Goal: Task Accomplishment & Management: Use online tool/utility

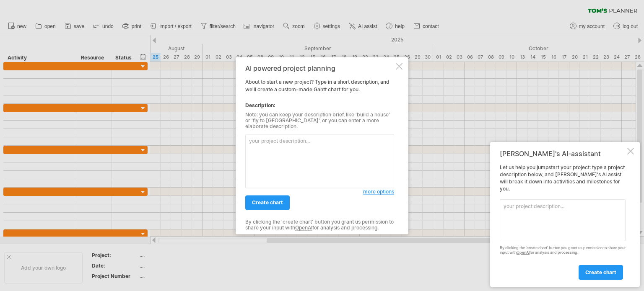
click at [283, 143] on textarea at bounding box center [319, 161] width 149 height 54
paste textarea "Add Tasks (Left Side Panel) Requirement Analysis System & Database Design Front…"
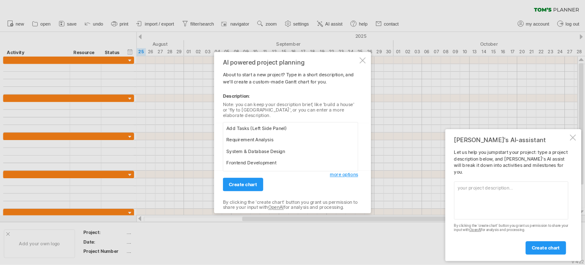
scroll to position [179, 0]
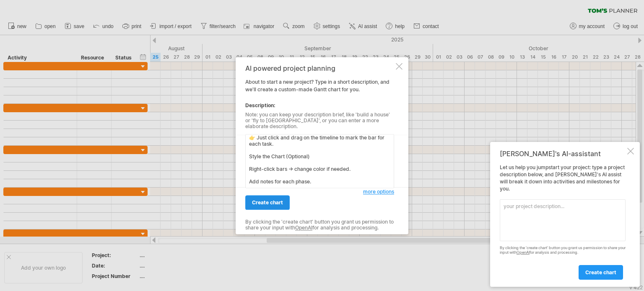
type textarea "Add Tasks (Left Side Panel) Requirement Analysis System & Database Design Front…"
click at [264, 200] on span "create chart" at bounding box center [267, 203] width 31 height 6
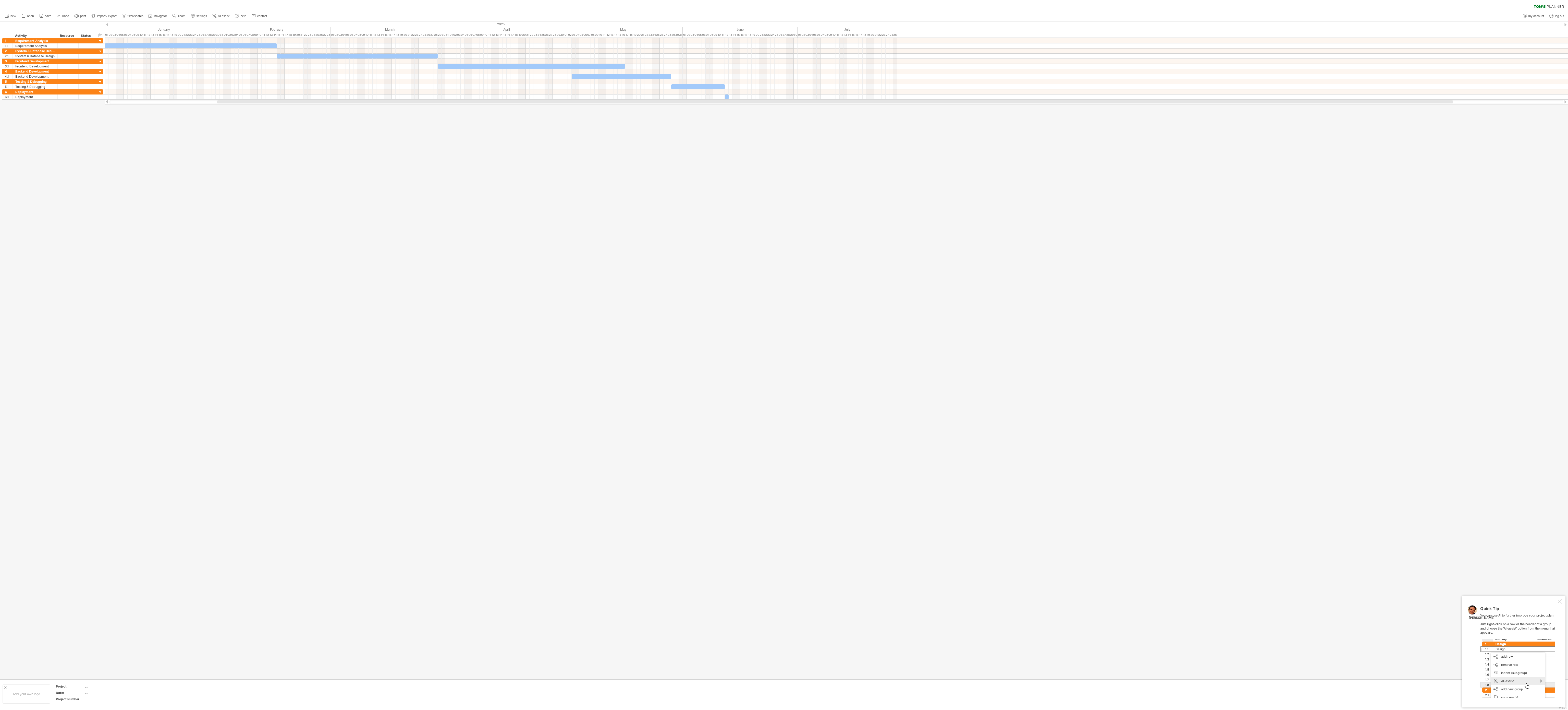
click at [392, 177] on div "Quick Tip You can use AI to further improve your project plan. Just right-click…" at bounding box center [1514, 651] width 103 height 111
click at [392, 177] on div at bounding box center [1559, 601] width 4 height 4
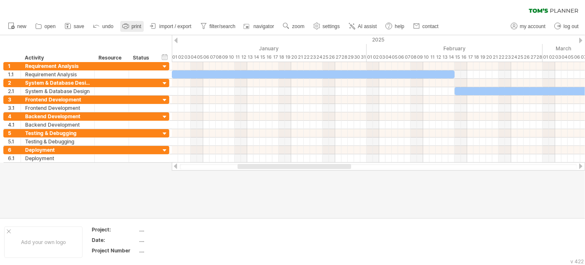
click at [129, 29] on icon at bounding box center [126, 26] width 8 height 8
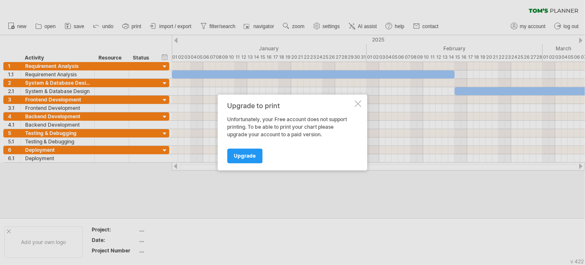
click at [359, 102] on div at bounding box center [358, 104] width 7 height 7
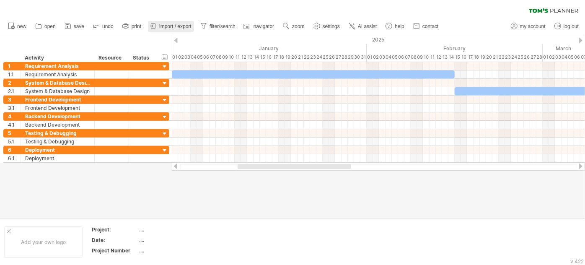
click at [157, 26] on icon at bounding box center [153, 26] width 8 height 8
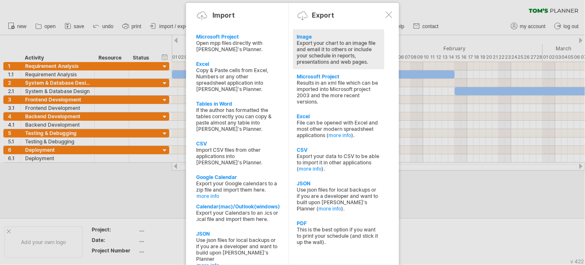
click at [305, 55] on div "Export your chart to an image file and email it to others or include your sched…" at bounding box center [338, 52] width 83 height 25
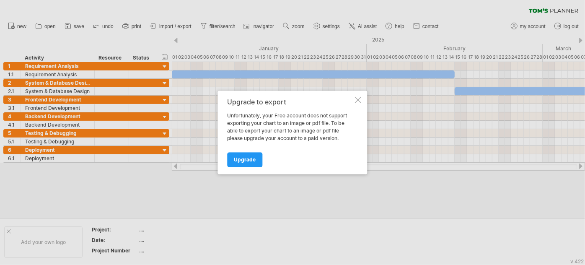
click at [360, 99] on div at bounding box center [358, 100] width 7 height 7
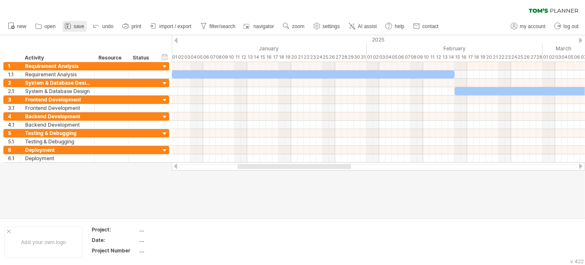
click at [76, 27] on span "save" at bounding box center [79, 26] width 10 height 6
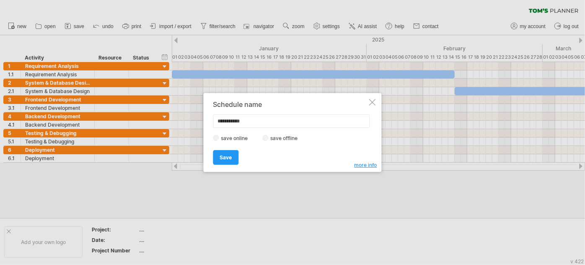
click at [270, 139] on label "save offline" at bounding box center [287, 138] width 36 height 6
click at [230, 157] on span "Save" at bounding box center [226, 157] width 12 height 6
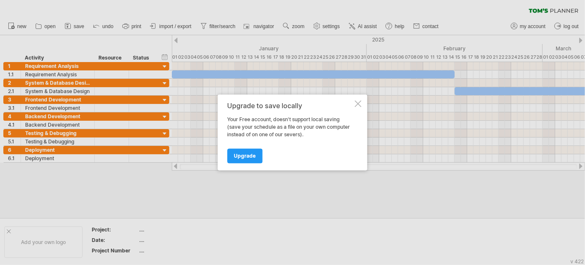
click at [356, 105] on div at bounding box center [358, 104] width 7 height 7
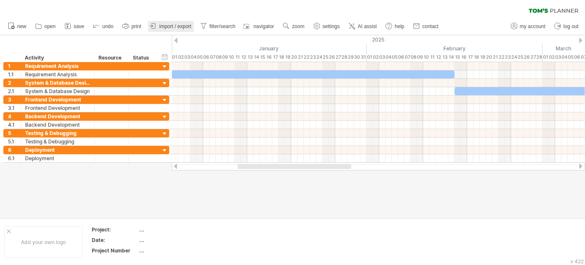
click at [154, 27] on icon at bounding box center [153, 26] width 8 height 8
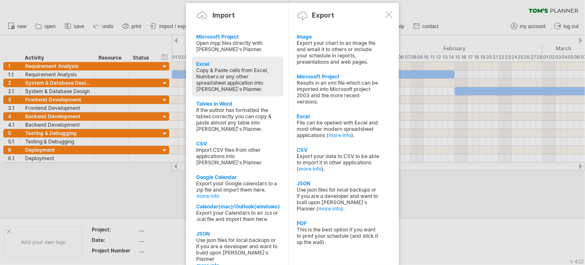
click at [238, 67] on div "Copy & Paste cells from Excel, Numbers or any other spreadsheet application int…" at bounding box center [237, 79] width 83 height 25
type textarea "**********"
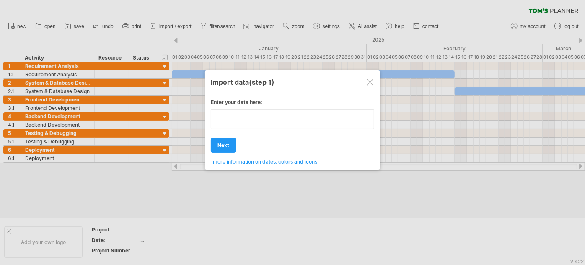
click at [253, 127] on textarea at bounding box center [293, 119] width 164 height 20
paste textarea "**********"
type textarea "**********"
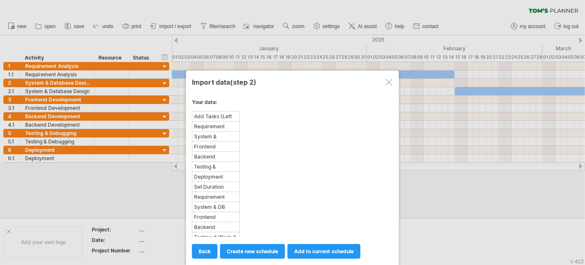
click at [389, 80] on div at bounding box center [389, 82] width 7 height 7
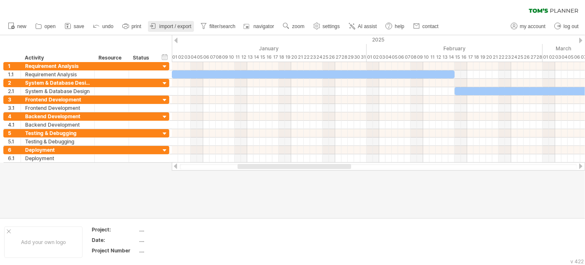
click at [183, 26] on span "import / export" at bounding box center [175, 26] width 32 height 6
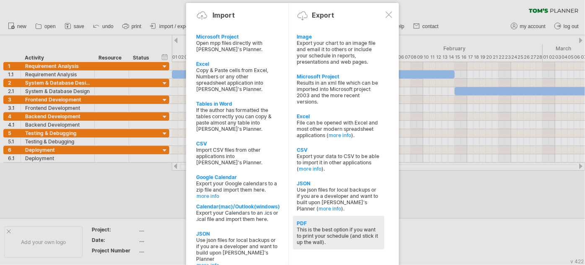
click at [312, 238] on div "This is the best option if you want to print your schedule (and stick it up the…" at bounding box center [338, 235] width 83 height 19
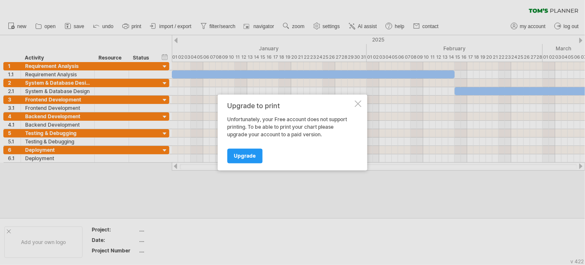
drag, startPoint x: 323, startPoint y: 135, endPoint x: 238, endPoint y: 109, distance: 89.4
click at [238, 109] on div "Upgrade to print Unfortunately, your Free account does not support printing. To…" at bounding box center [291, 132] width 126 height 61
click at [358, 105] on div at bounding box center [358, 104] width 7 height 7
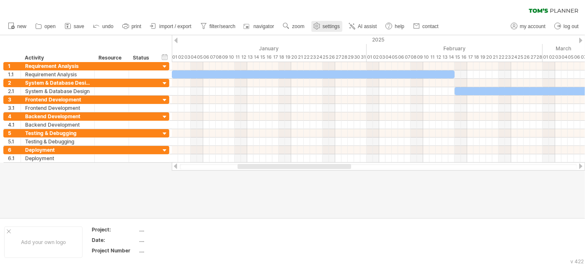
click at [339, 24] on span "settings" at bounding box center [331, 26] width 17 height 6
select select "*"
select select "**"
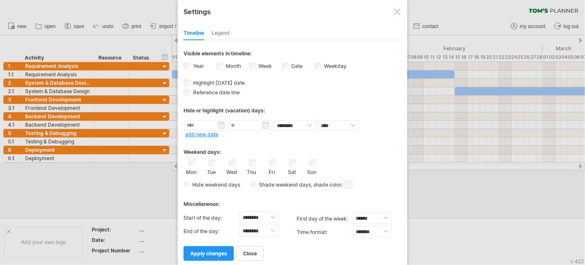
click at [396, 12] on div at bounding box center [397, 11] width 7 height 7
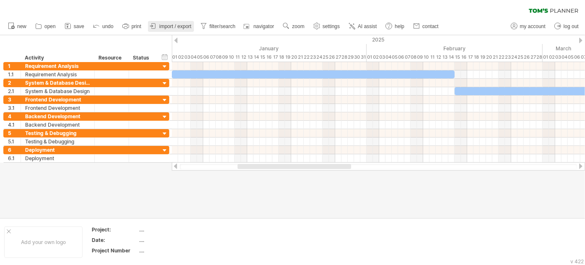
click at [172, 24] on span "import / export" at bounding box center [175, 26] width 32 height 6
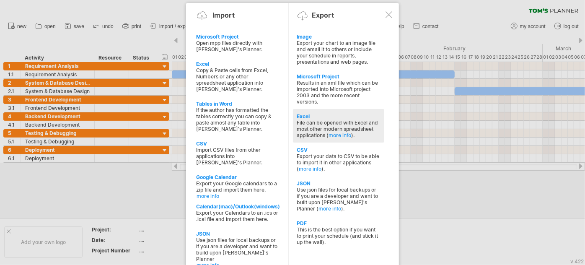
click at [339, 126] on div "File can be opened with Excel and most other modern spreadsheet applications ( …" at bounding box center [338, 128] width 83 height 19
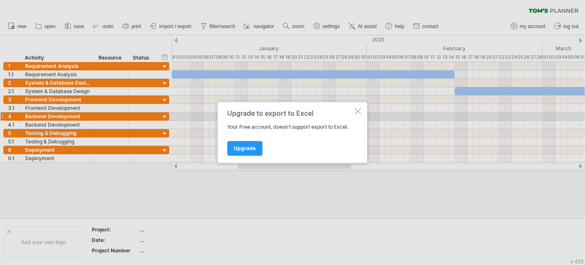
click at [360, 114] on div at bounding box center [358, 111] width 7 height 7
